Goal: Check status: Check status

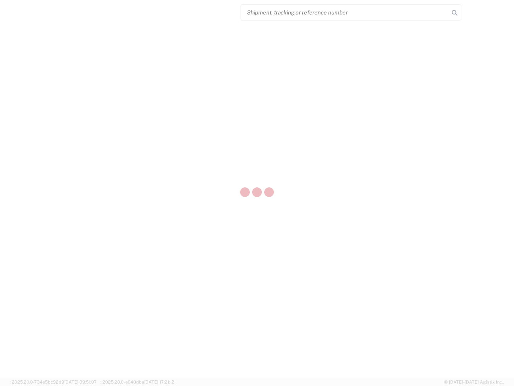
select select "US"
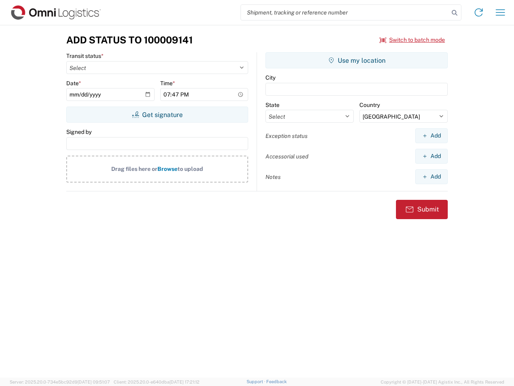
click at [345, 12] on input "search" at bounding box center [345, 12] width 208 height 15
click at [455, 13] on icon at bounding box center [454, 12] width 11 height 11
click at [479, 12] on icon at bounding box center [479, 12] width 13 height 13
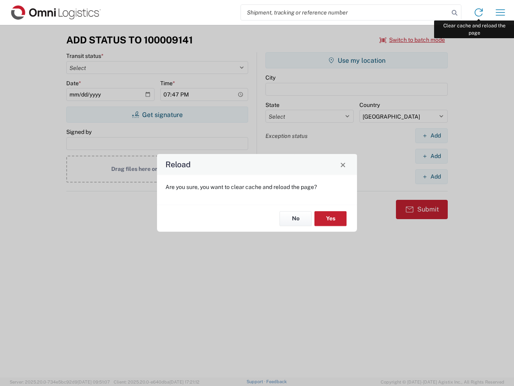
click at [501, 12] on div "Reload Are you sure, you want to clear cache and reload the page? No Yes" at bounding box center [257, 193] width 514 height 386
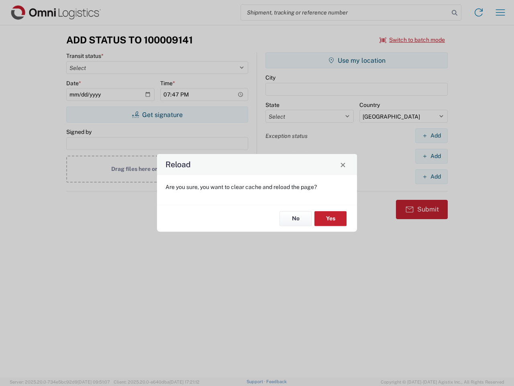
click at [413, 40] on div "Reload Are you sure, you want to clear cache and reload the page? No Yes" at bounding box center [257, 193] width 514 height 386
click at [157, 115] on div "Reload Are you sure, you want to clear cache and reload the page? No Yes" at bounding box center [257, 193] width 514 height 386
click at [357, 60] on div "Reload Are you sure, you want to clear cache and reload the page? No Yes" at bounding box center [257, 193] width 514 height 386
click at [432, 135] on div "Reload Are you sure, you want to clear cache and reload the page? No Yes" at bounding box center [257, 193] width 514 height 386
click at [432, 156] on div "Reload Are you sure, you want to clear cache and reload the page? No Yes" at bounding box center [257, 193] width 514 height 386
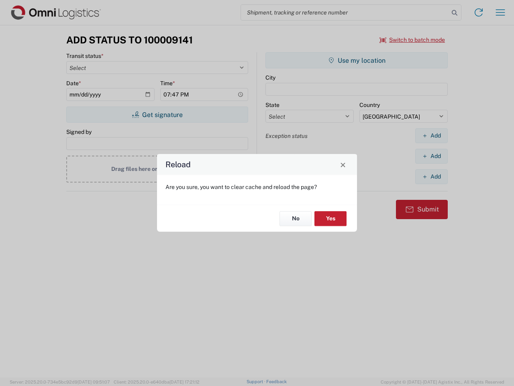
click at [432, 176] on div "Reload Are you sure, you want to clear cache and reload the page? No Yes" at bounding box center [257, 193] width 514 height 386
